Goal: Navigation & Orientation: Find specific page/section

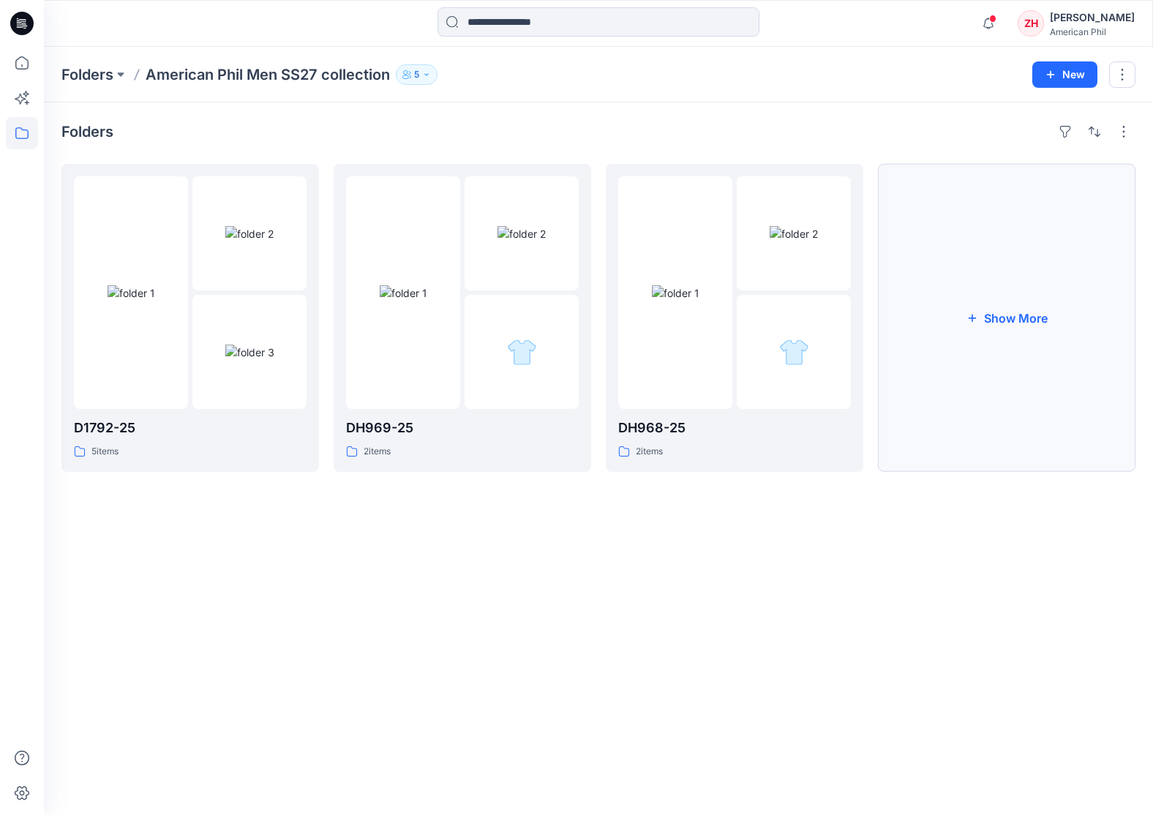
click at [1021, 319] on button "Show More" at bounding box center [1007, 318] width 258 height 308
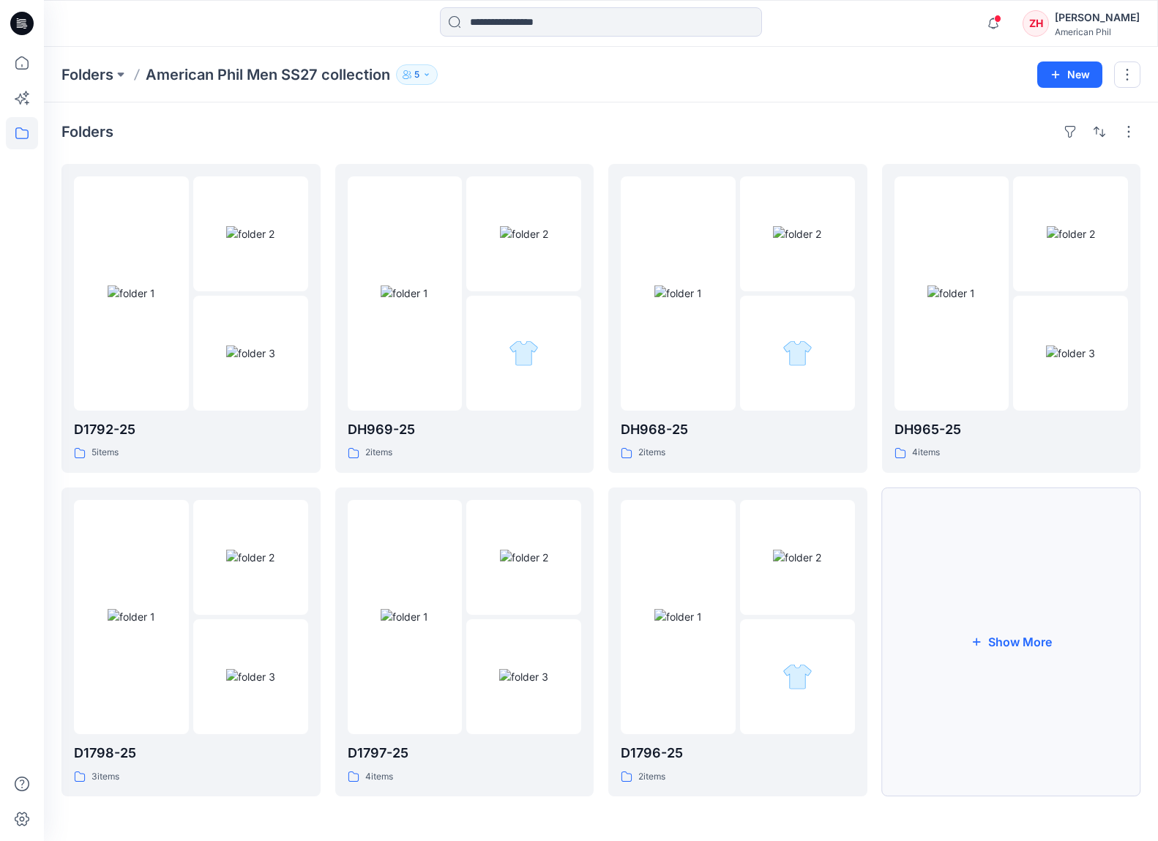
click at [1011, 609] on button "Show More" at bounding box center [1011, 641] width 259 height 309
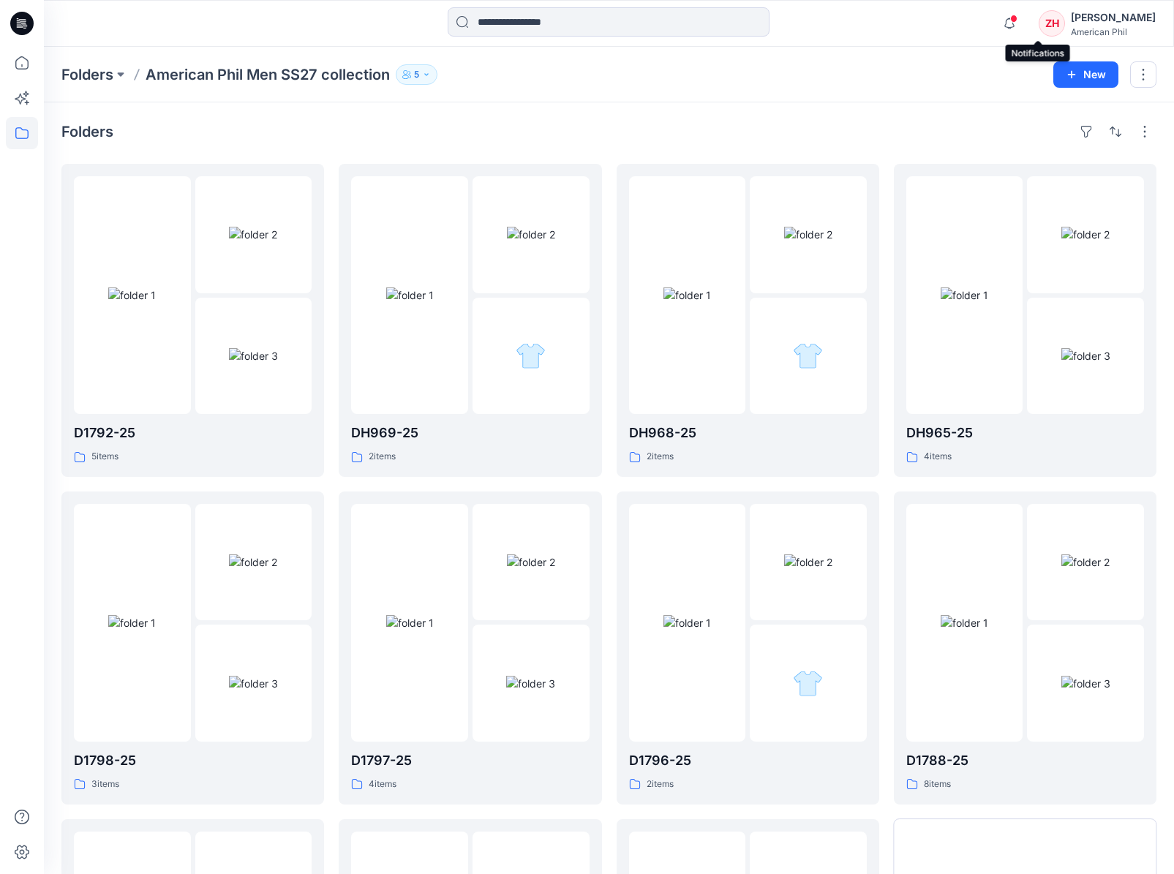
drag, startPoint x: 1040, startPoint y: 19, endPoint x: 1046, endPoint y: 7, distance: 13.7
click at [1018, 19] on span at bounding box center [1014, 19] width 7 height 8
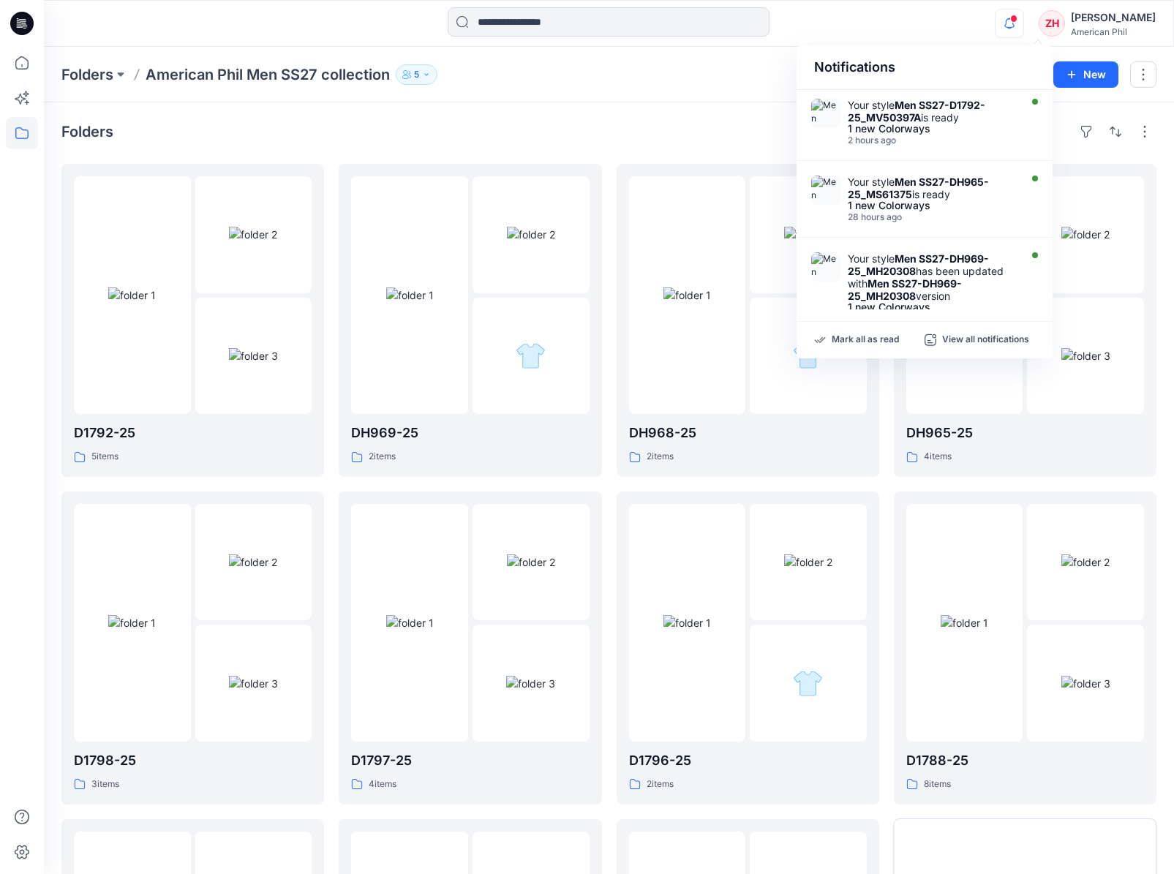
drag, startPoint x: 640, startPoint y: 79, endPoint x: 614, endPoint y: 64, distance: 29.5
click at [640, 79] on div "Folders American Phil Men SS27 collection 5" at bounding box center [551, 74] width 981 height 20
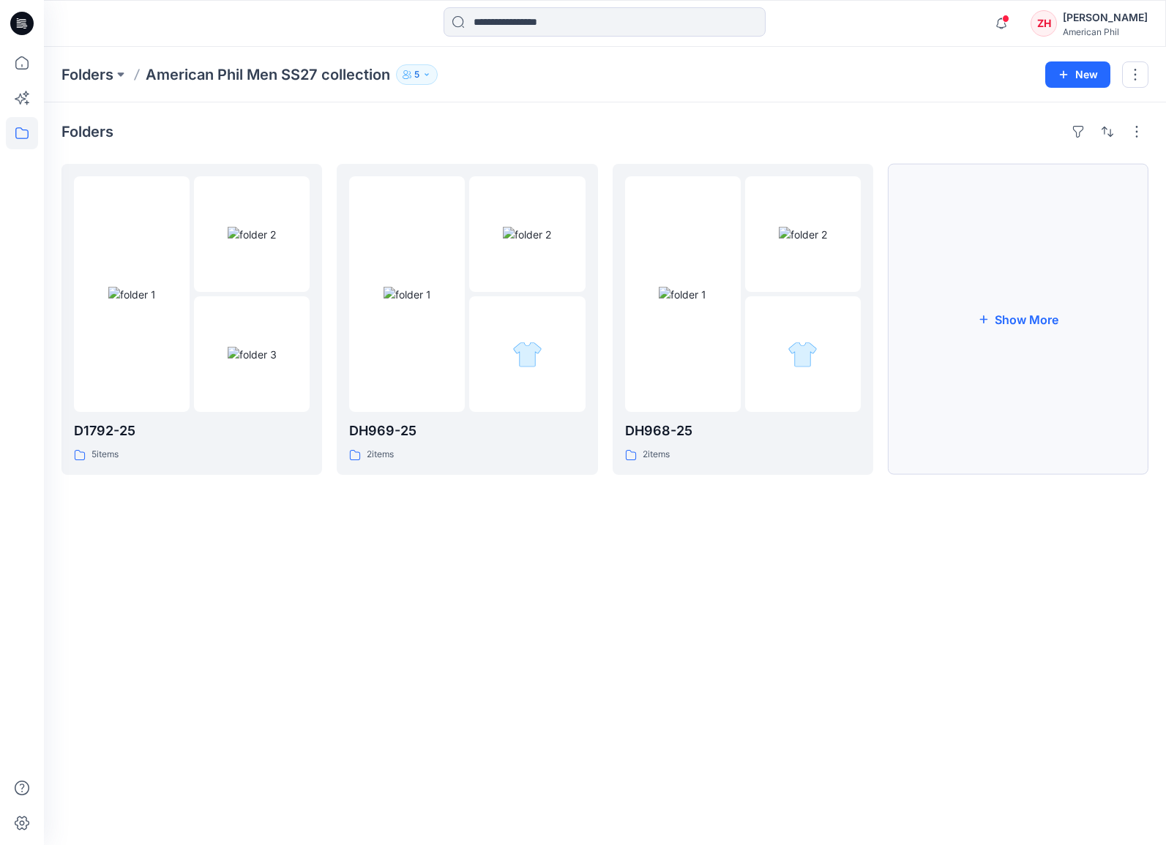
click at [989, 320] on icon "button" at bounding box center [983, 319] width 12 height 12
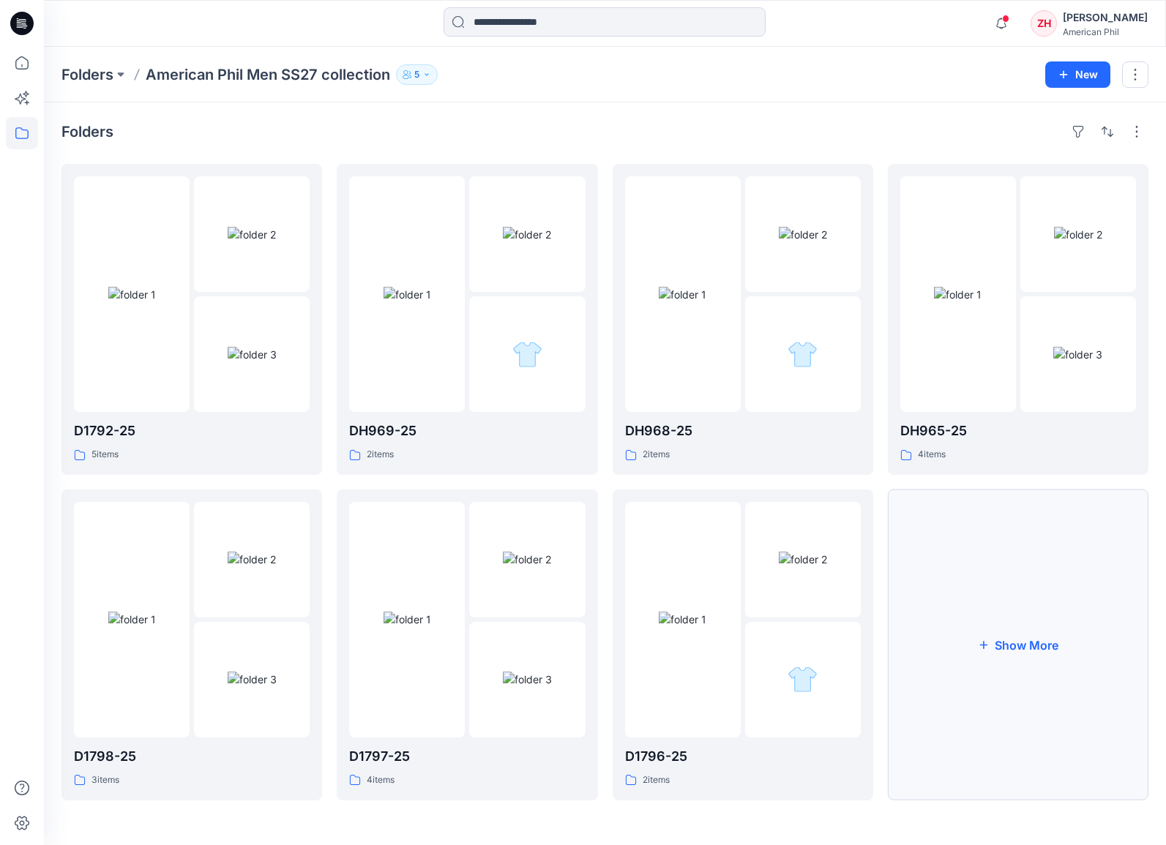
click at [1036, 654] on button "Show More" at bounding box center [1018, 645] width 261 height 311
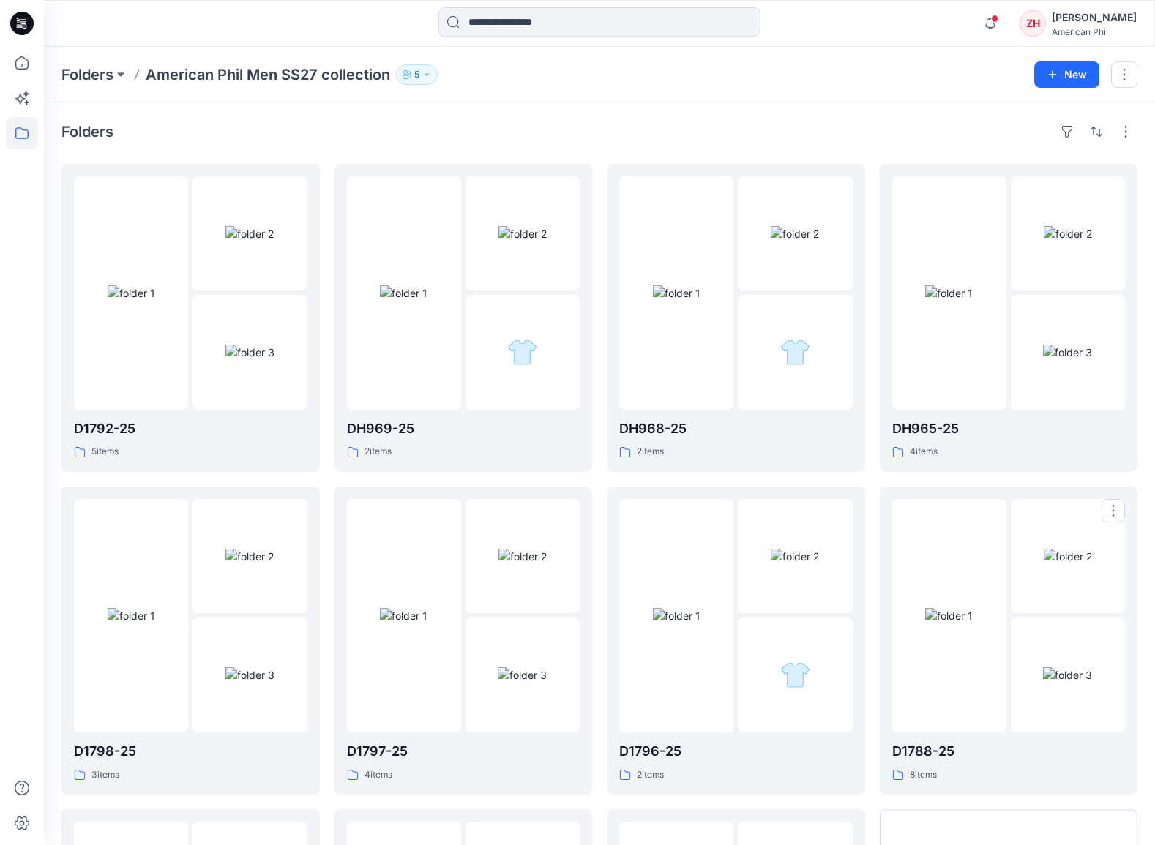
scroll to position [311, 0]
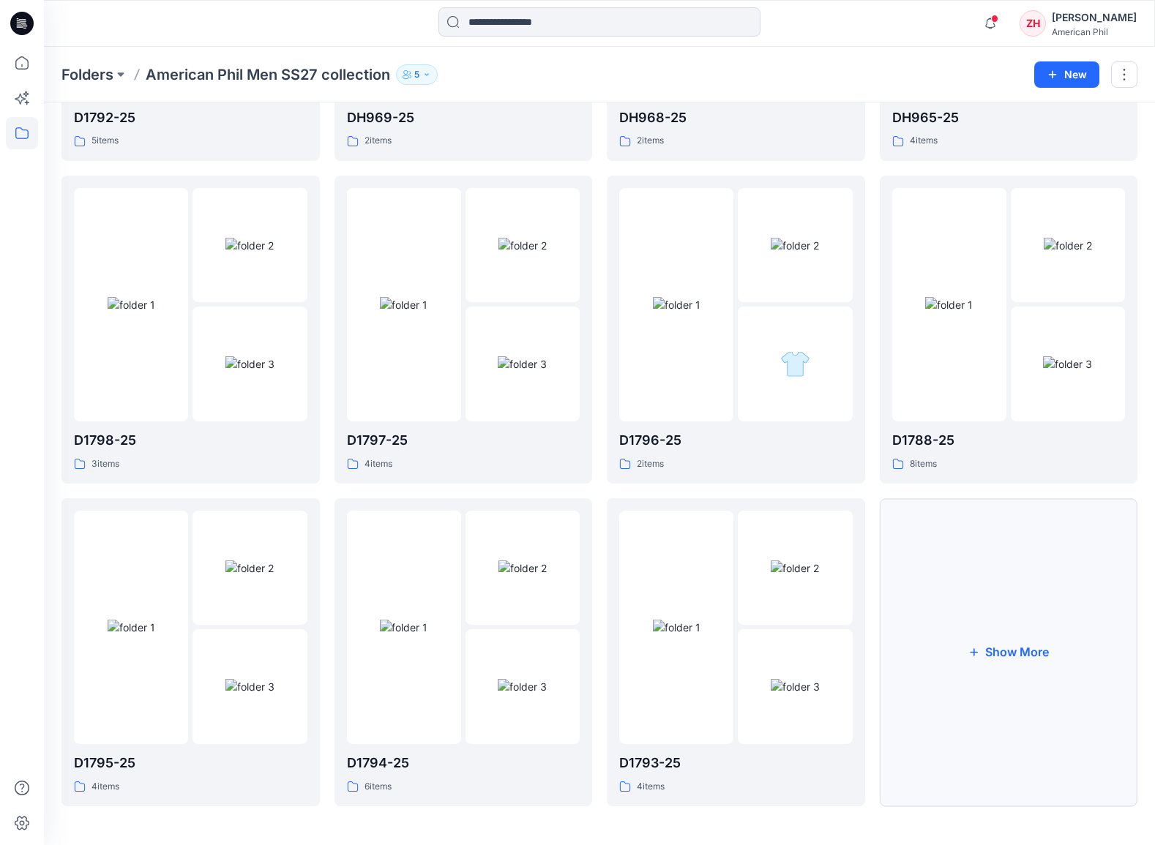
click at [1031, 630] on button "Show More" at bounding box center [1009, 652] width 258 height 308
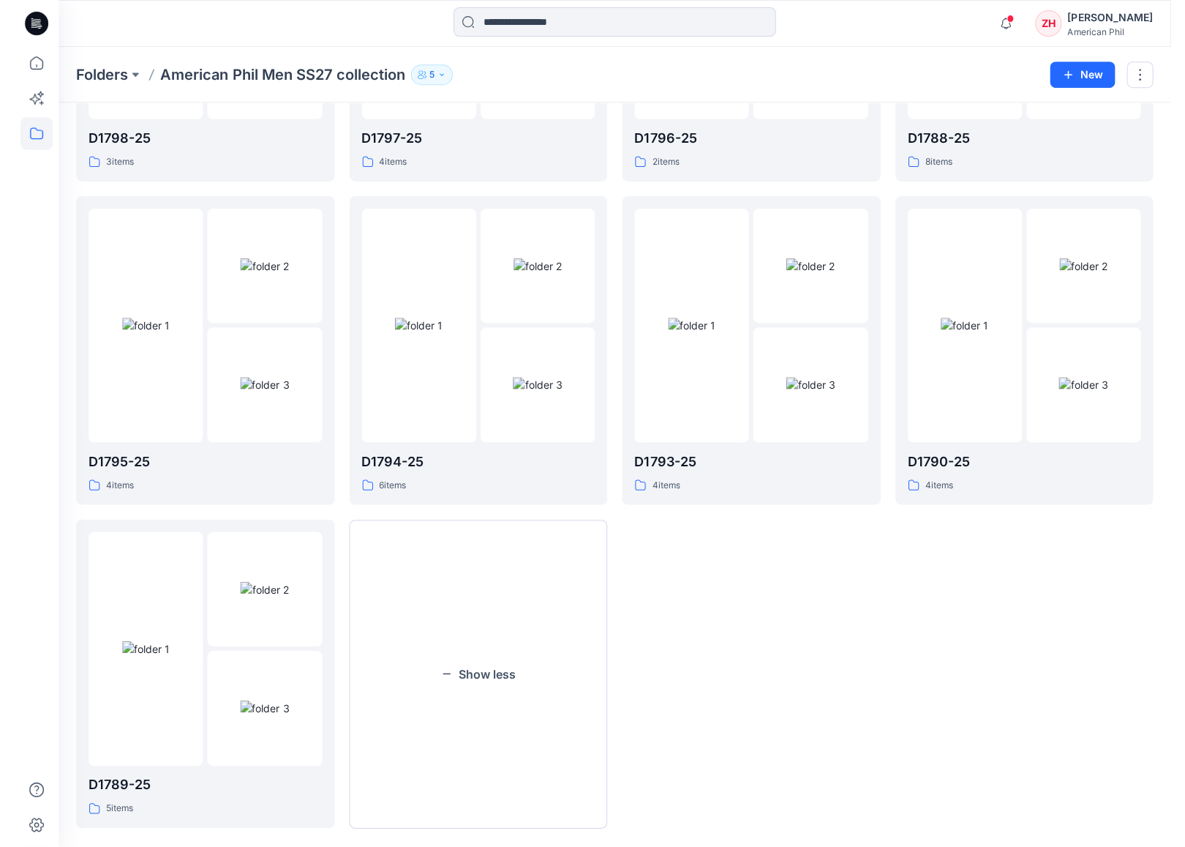
scroll to position [0, 0]
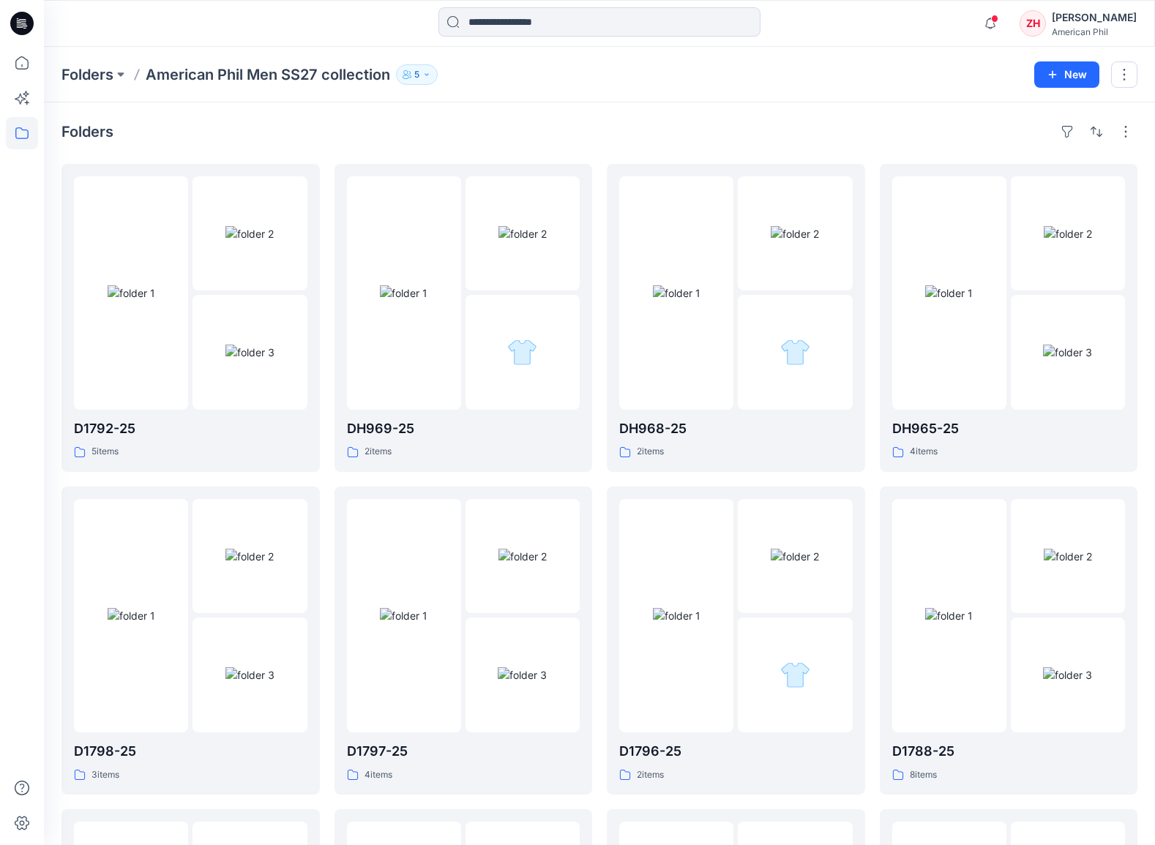
click at [969, 80] on div "Folders American Phil Men SS27 collection 5" at bounding box center [542, 74] width 962 height 20
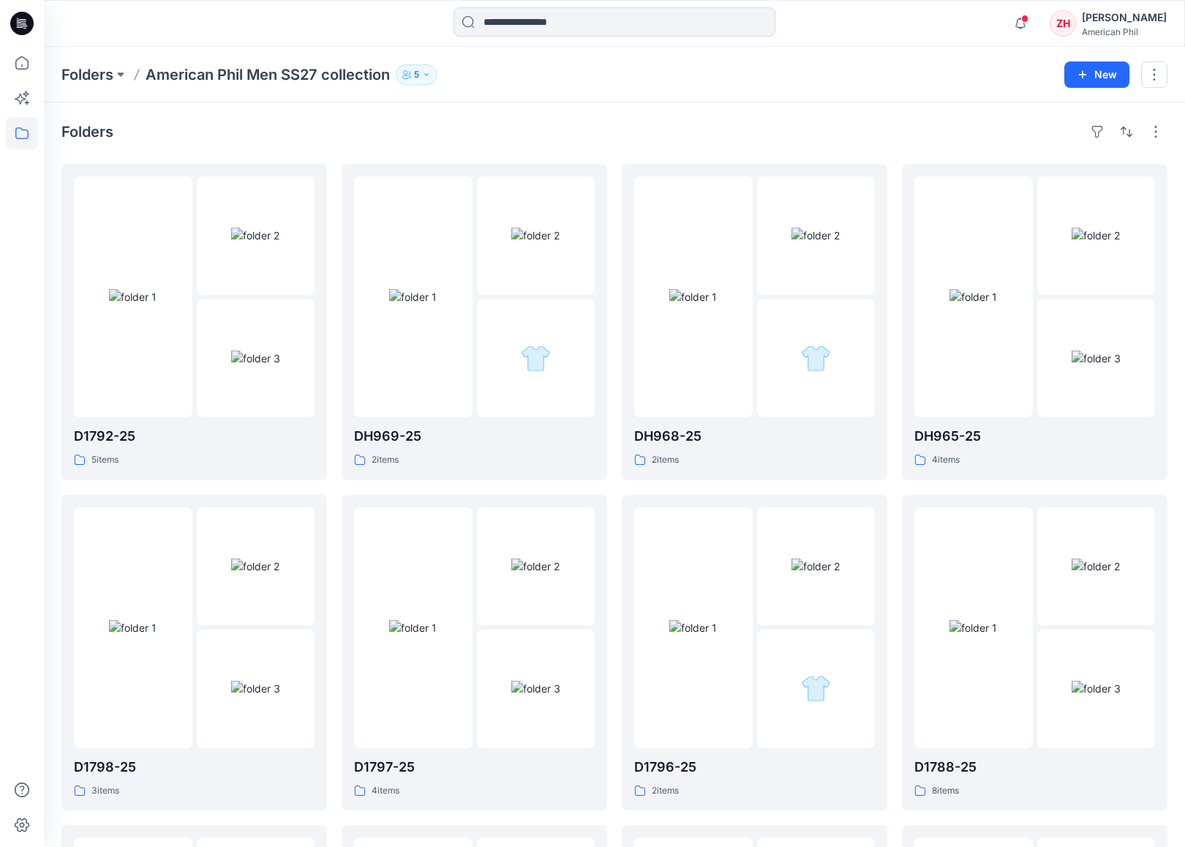
click at [889, 78] on div "Folders American Phil Men SS27 collection 5" at bounding box center [557, 74] width 992 height 20
click at [828, 86] on div "Folders American Phil Men SS27 collection 5 New" at bounding box center [615, 75] width 1142 height 56
click at [826, 59] on div "Folders American Phil Men SS27 collection 5 New" at bounding box center [615, 75] width 1142 height 56
